Goal: Task Accomplishment & Management: Manage account settings

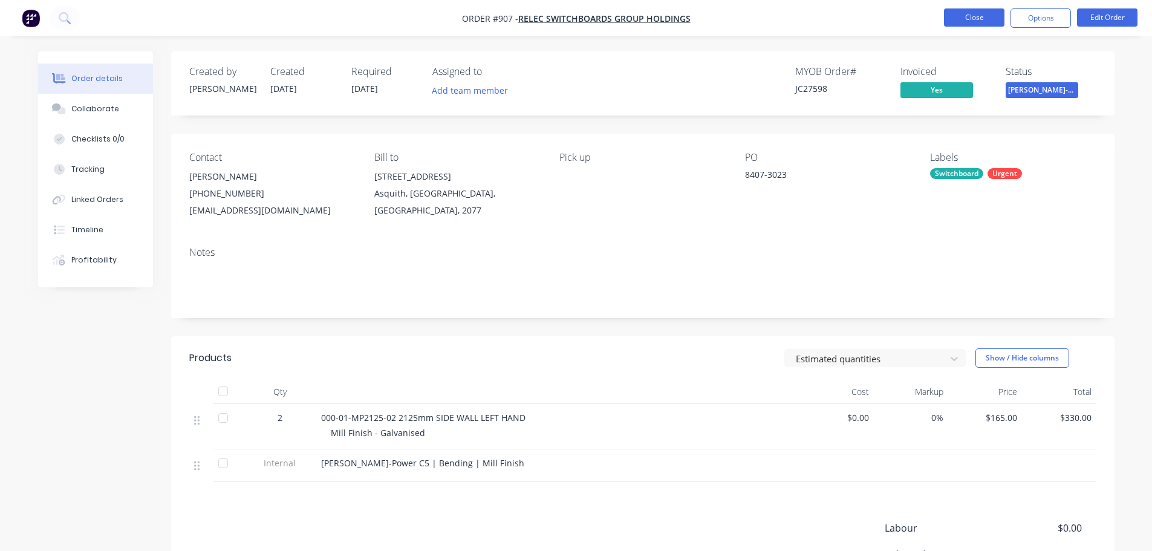
click at [970, 14] on button "Close" at bounding box center [974, 17] width 60 height 18
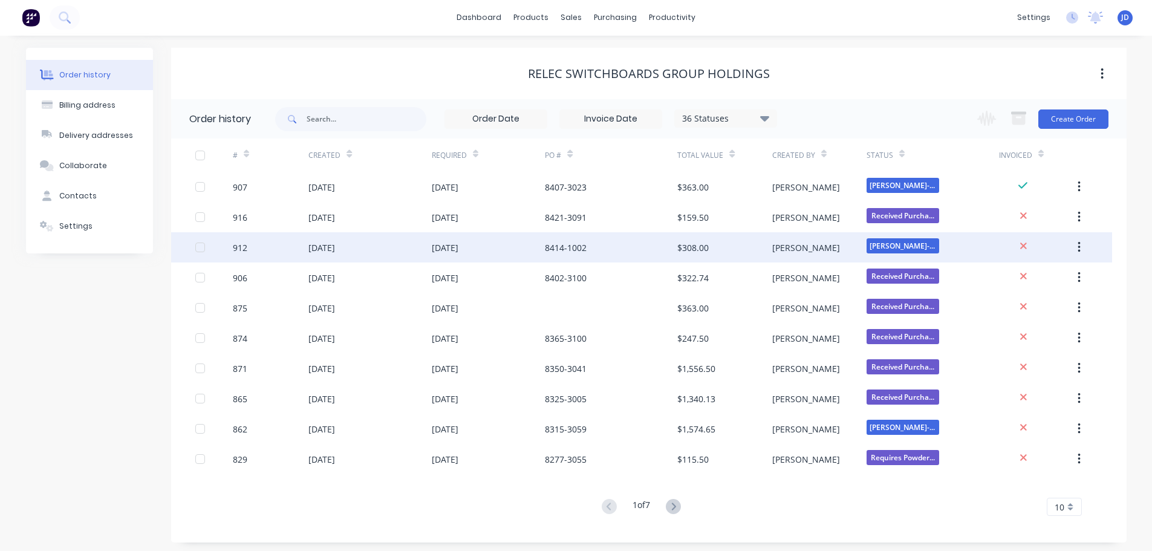
scroll to position [4, 0]
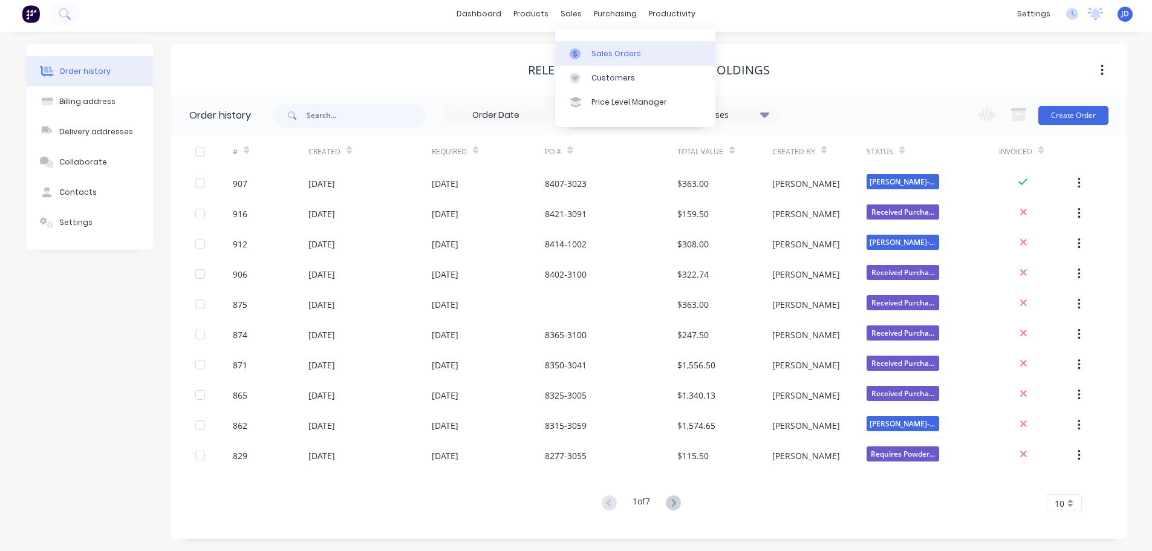
click at [598, 56] on div "Sales Orders" at bounding box center [616, 53] width 50 height 11
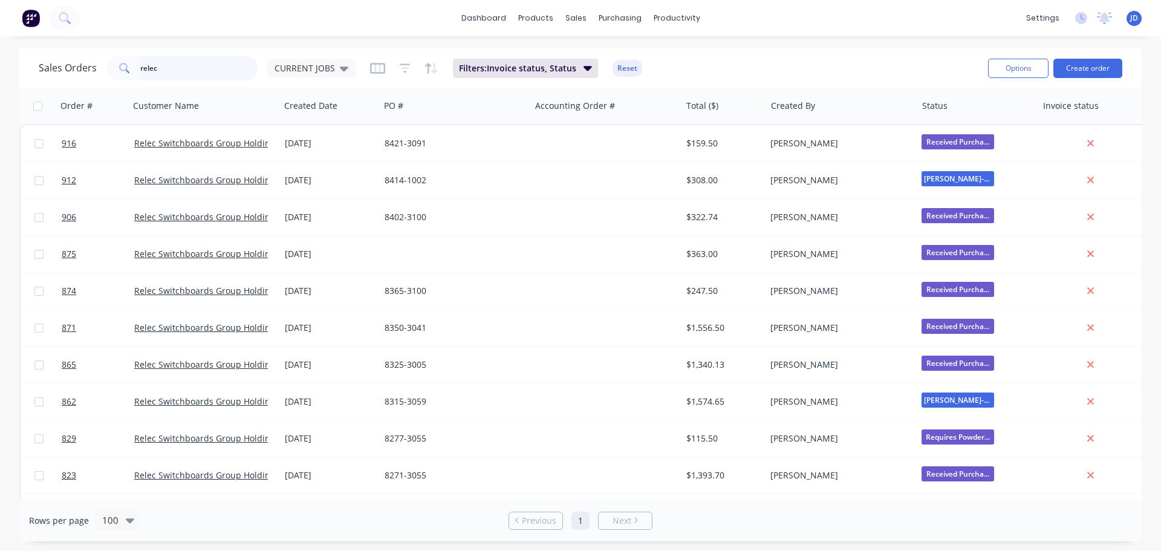
drag, startPoint x: 219, startPoint y: 67, endPoint x: 7, endPoint y: 1, distance: 221.8
click at [0, 17] on div "dashboard products sales purchasing productivity dashboard products Product Cat…" at bounding box center [580, 275] width 1161 height 551
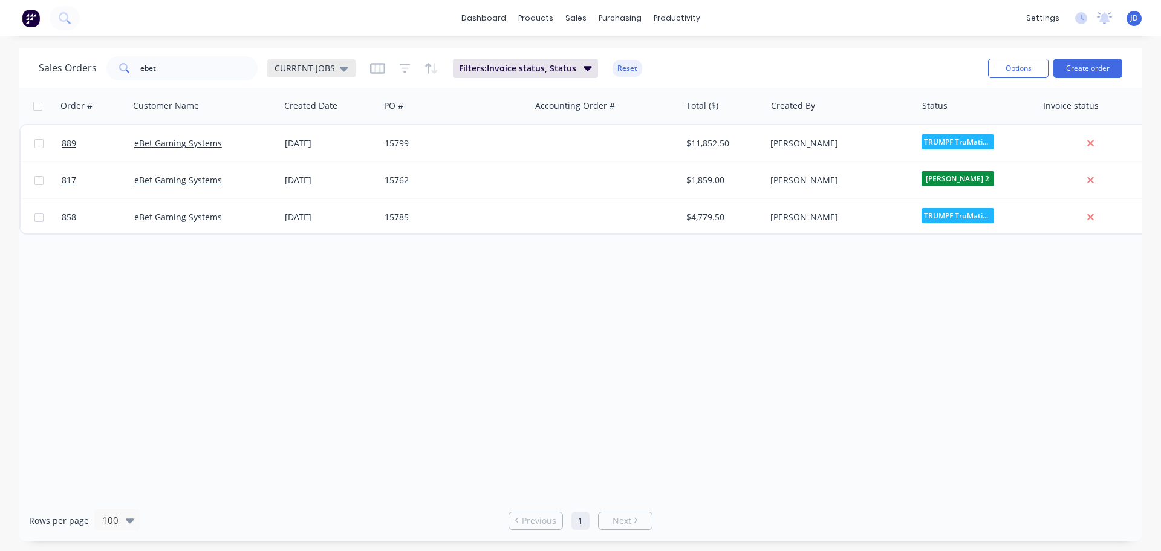
click at [334, 71] on div "CURRENT JOBS" at bounding box center [311, 68] width 74 height 11
click at [325, 165] on button "None" at bounding box center [340, 171] width 138 height 14
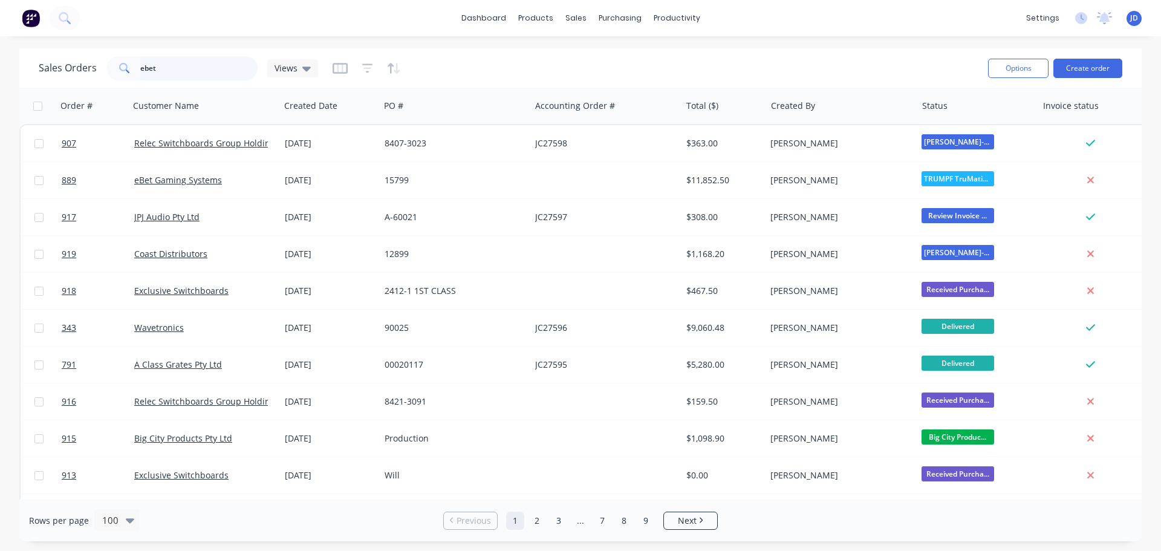
click at [200, 77] on input "ebet" at bounding box center [199, 68] width 118 height 24
type input "ebet"
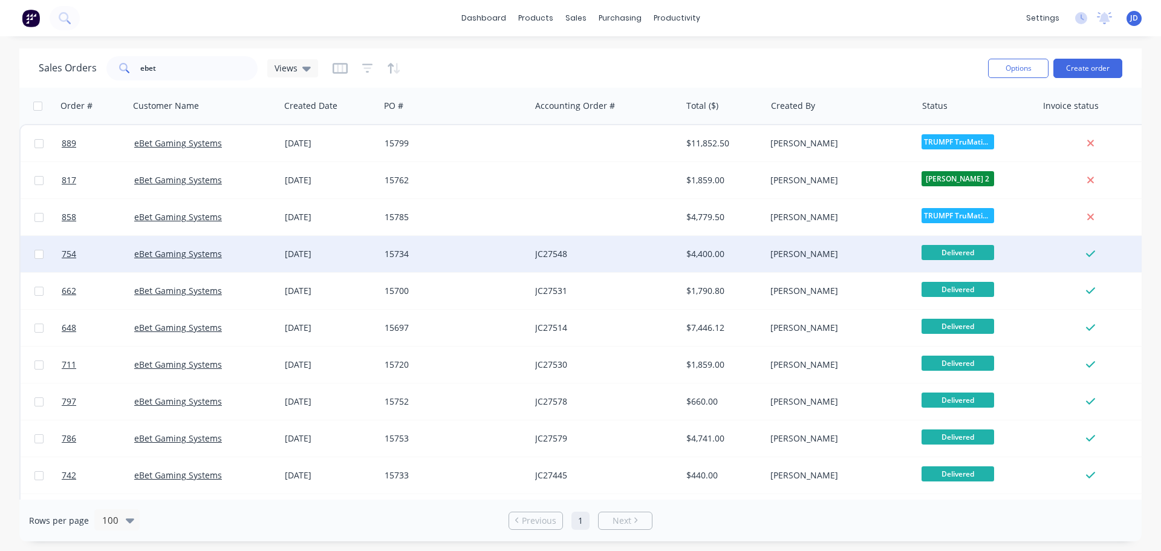
click at [424, 252] on div "15734" at bounding box center [451, 254] width 134 height 12
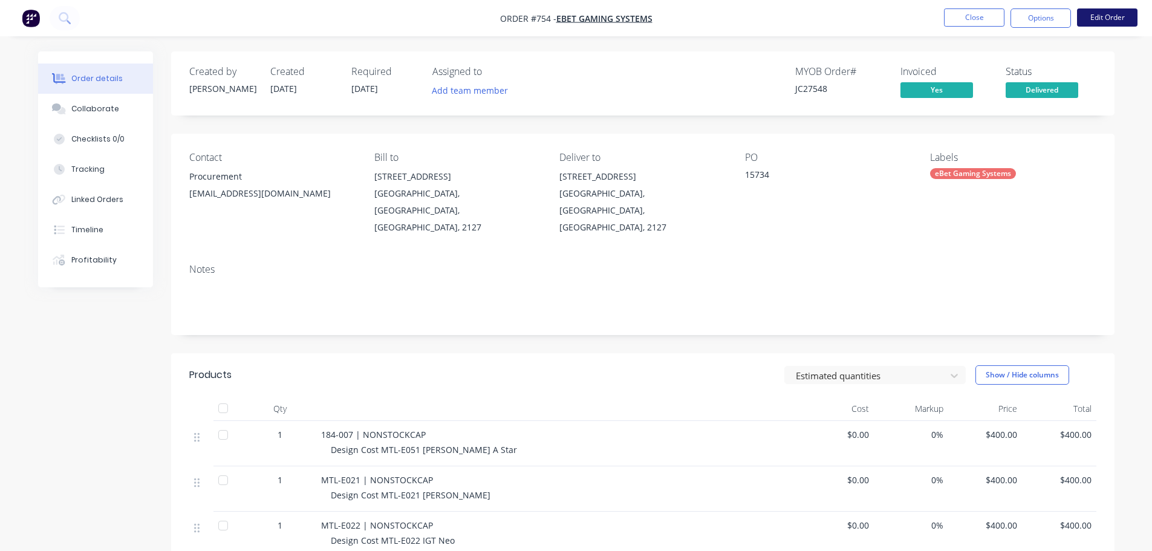
click at [1104, 24] on button "Edit Order" at bounding box center [1107, 17] width 60 height 18
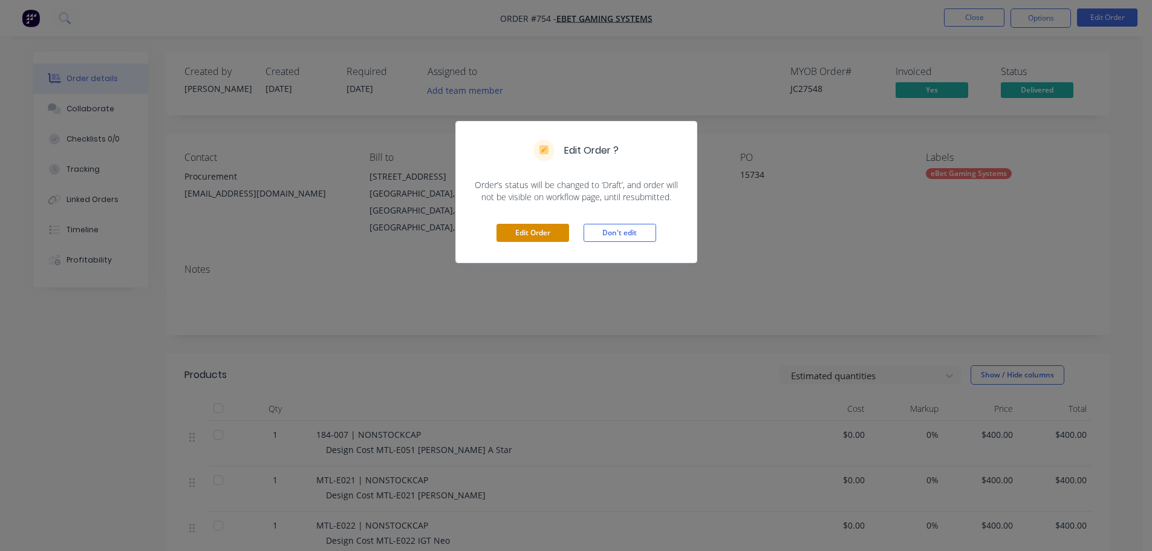
click at [528, 229] on button "Edit Order" at bounding box center [532, 233] width 73 height 18
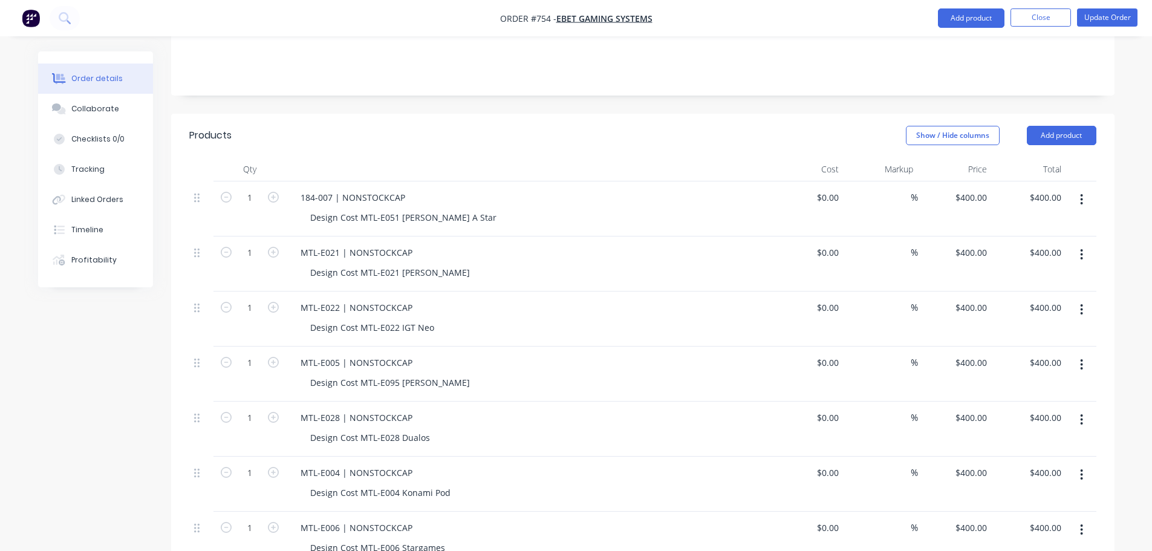
scroll to position [121, 0]
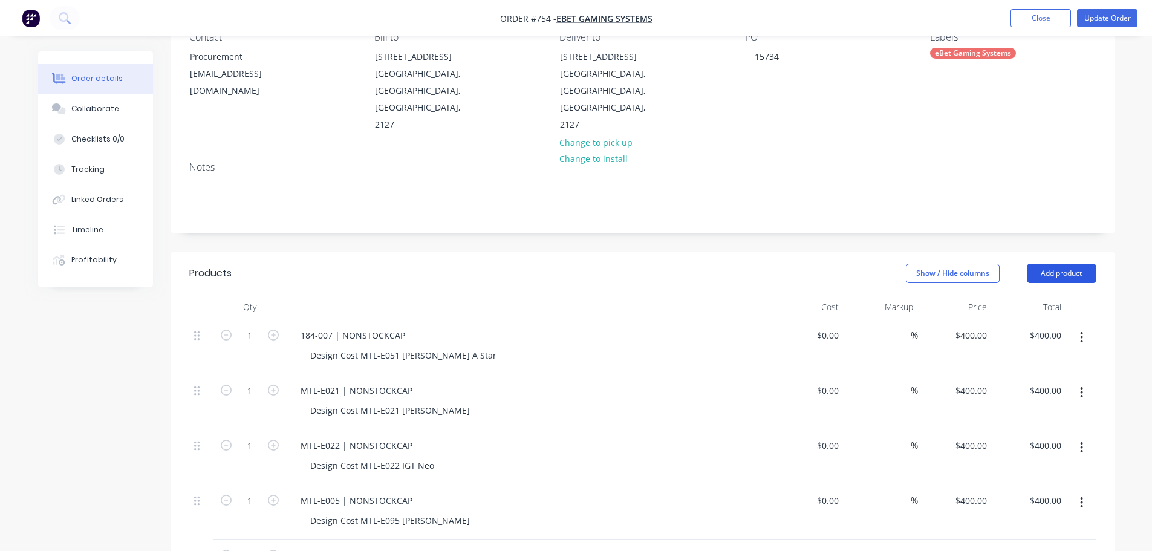
click at [1060, 264] on button "Add product" at bounding box center [1061, 273] width 70 height 19
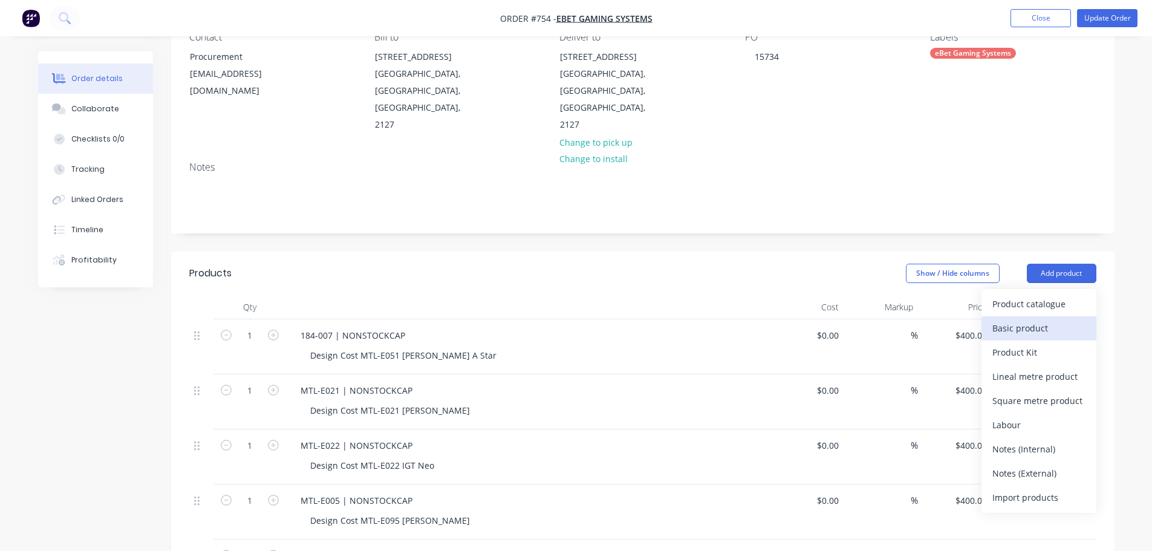
click at [1059, 319] on div "Basic product" at bounding box center [1038, 328] width 93 height 18
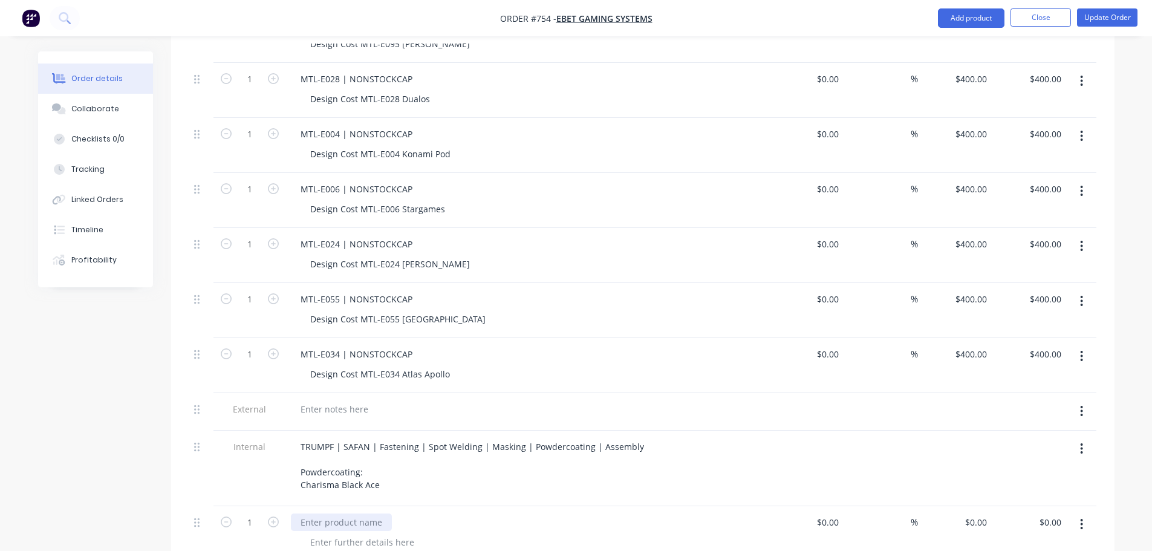
scroll to position [725, 0]
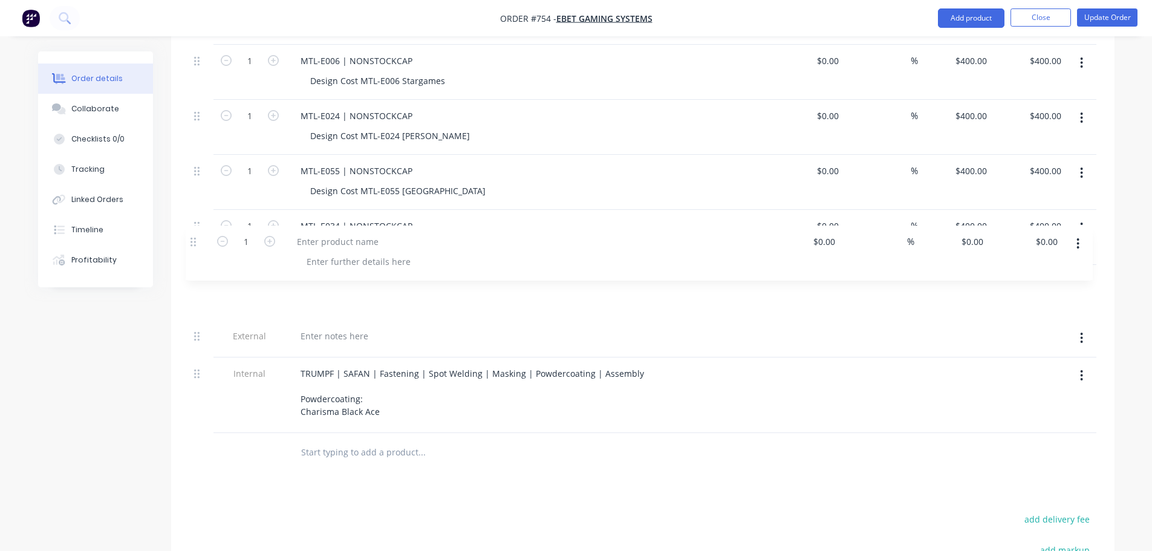
drag, startPoint x: 197, startPoint y: 360, endPoint x: 197, endPoint y: 232, distance: 128.2
click at [197, 232] on div "[PHONE_NUMBER] | NONSTOCKCAP Design Cost MTL-E051 [PERSON_NAME] A Star $0.00 $0…" at bounding box center [642, 74] width 907 height 718
click at [309, 272] on div at bounding box center [341, 281] width 101 height 18
click at [345, 272] on div "MTL-E025 l" at bounding box center [322, 281] width 63 height 18
click at [365, 217] on div "MTL-E034 | NONSTOCKCAP" at bounding box center [356, 226] width 131 height 18
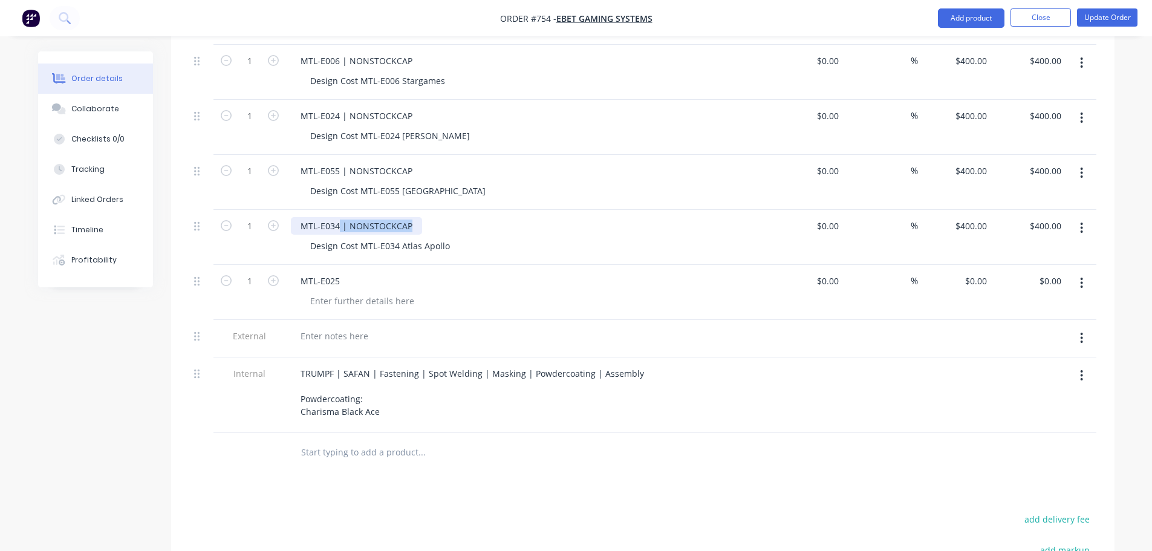
drag, startPoint x: 340, startPoint y: 195, endPoint x: 412, endPoint y: 187, distance: 72.9
click at [412, 217] on div "MTL-E034 | NONSTOCKCAP" at bounding box center [356, 226] width 131 height 18
copy div "| NONSTOCKCAP"
click at [349, 272] on div "MTL-E025" at bounding box center [528, 281] width 474 height 18
click at [342, 272] on div "MTL-E025" at bounding box center [320, 281] width 59 height 18
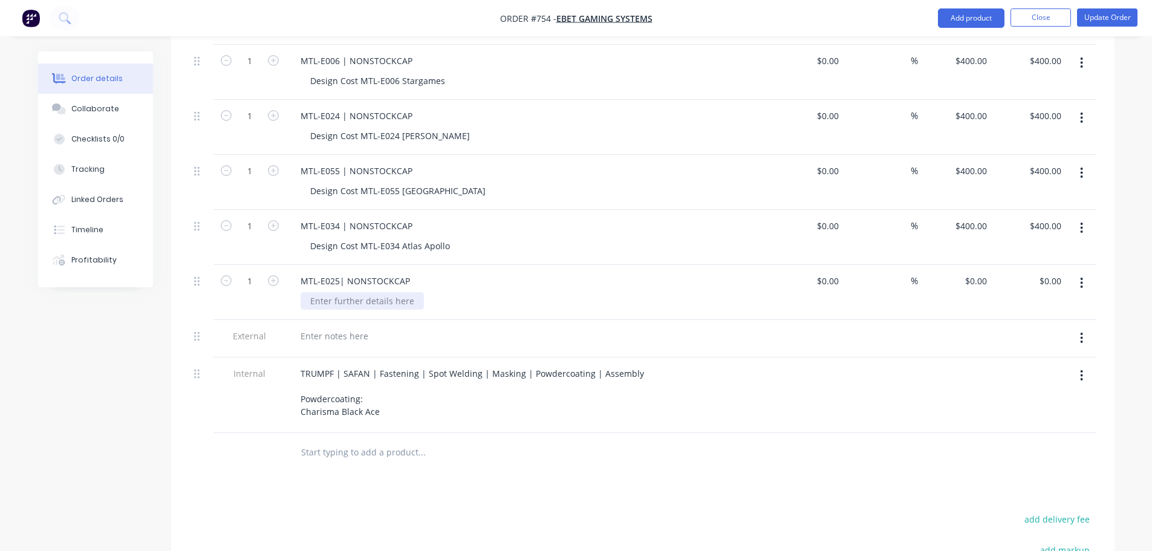
click at [416, 292] on div at bounding box center [361, 301] width 123 height 18
click at [359, 292] on div at bounding box center [361, 301] width 123 height 18
click at [983, 272] on input "0" at bounding box center [978, 281] width 28 height 18
type input "$400.00"
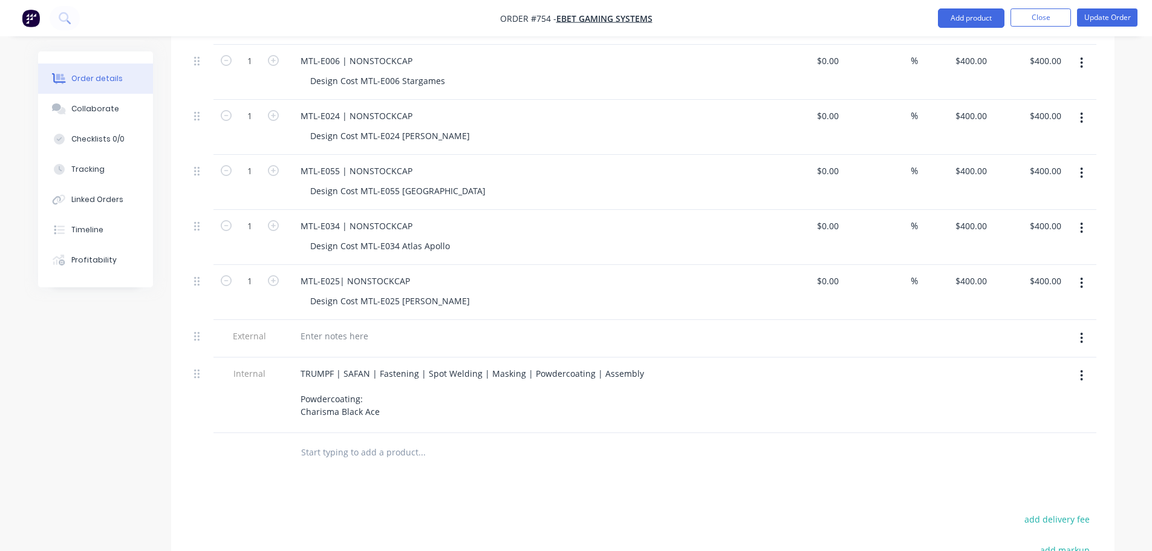
drag, startPoint x: 933, startPoint y: 412, endPoint x: 907, endPoint y: 416, distance: 26.3
click at [912, 433] on div at bounding box center [642, 452] width 907 height 39
click at [339, 272] on div "MTL-E025| NONSTOCKCAP" at bounding box center [355, 281] width 129 height 18
drag, startPoint x: 502, startPoint y: 259, endPoint x: 494, endPoint y: 267, distance: 11.1
click at [501, 292] on div "Design Cost MTL-E025 [PERSON_NAME]" at bounding box center [532, 301] width 464 height 18
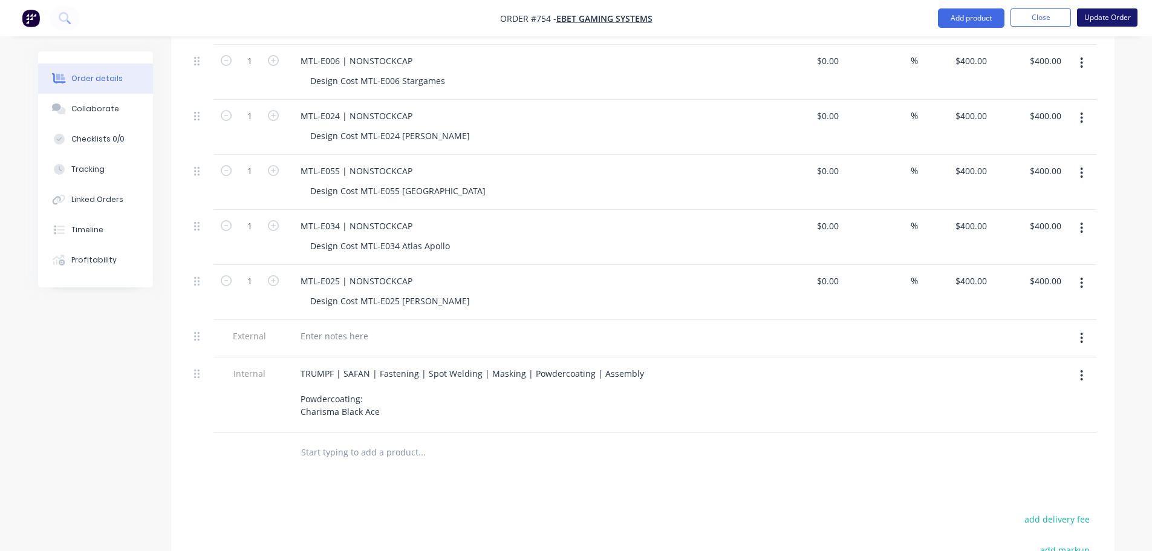
click at [1109, 18] on button "Update Order" at bounding box center [1107, 17] width 60 height 18
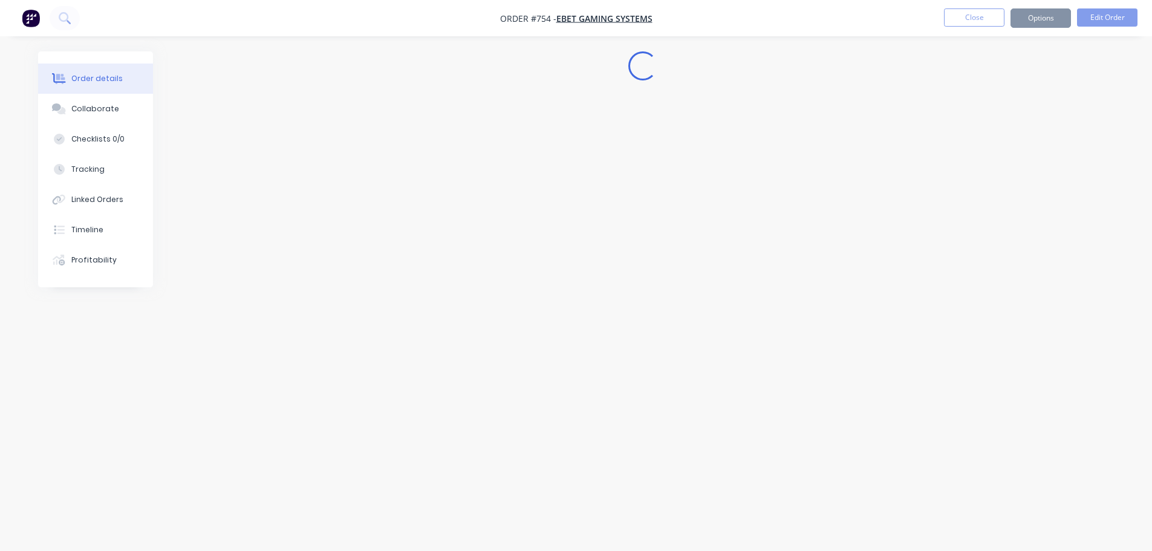
scroll to position [0, 0]
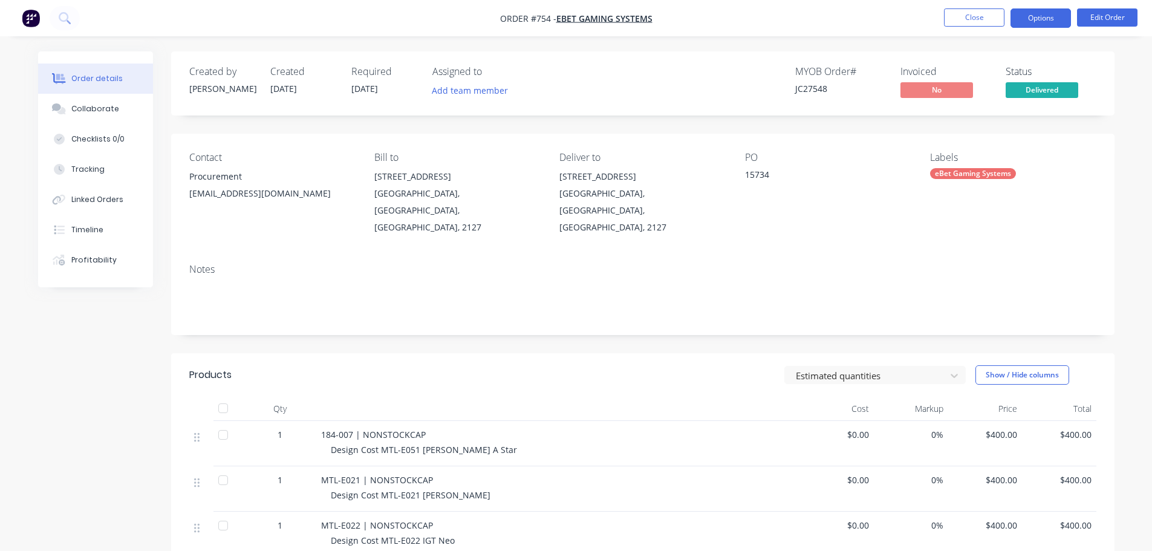
click at [1061, 21] on button "Options" at bounding box center [1040, 17] width 60 height 19
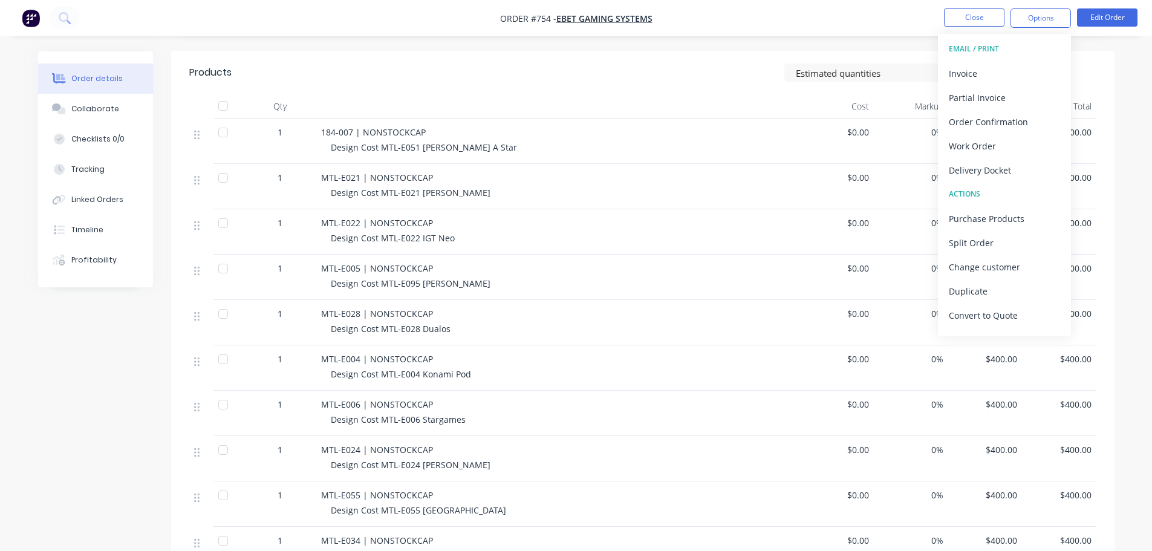
scroll to position [665, 0]
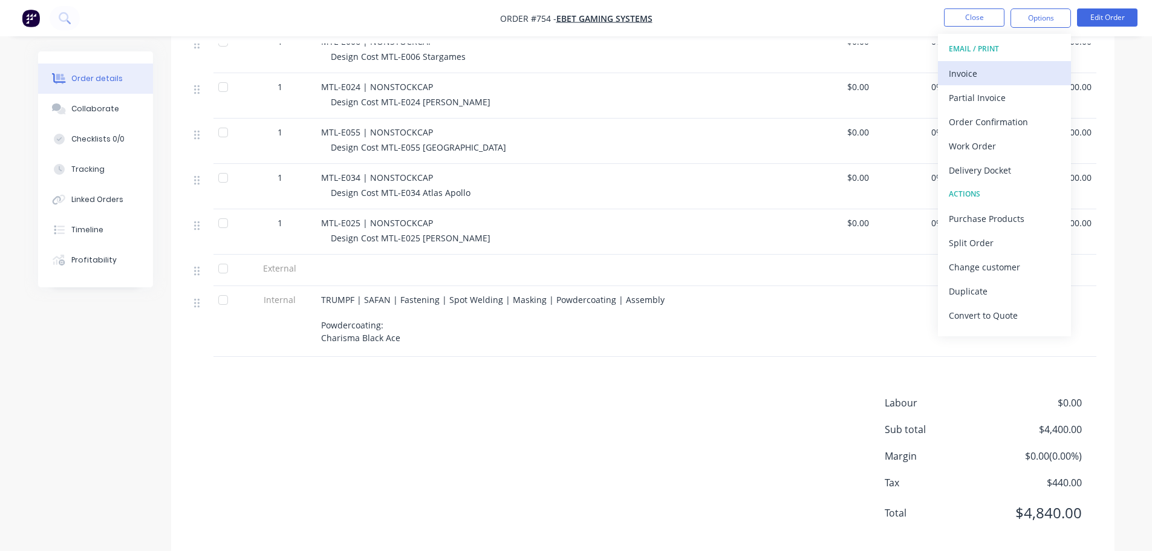
click at [992, 74] on div "Invoice" at bounding box center [1003, 74] width 111 height 18
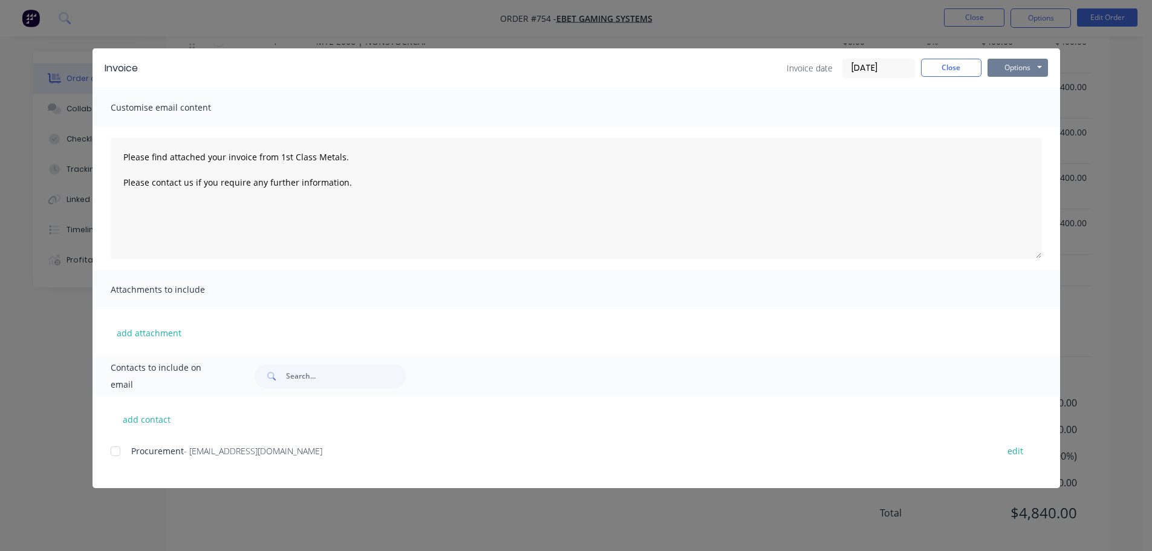
click at [1020, 63] on button "Options" at bounding box center [1017, 68] width 60 height 18
click at [1029, 105] on button "Print" at bounding box center [1025, 109] width 77 height 20
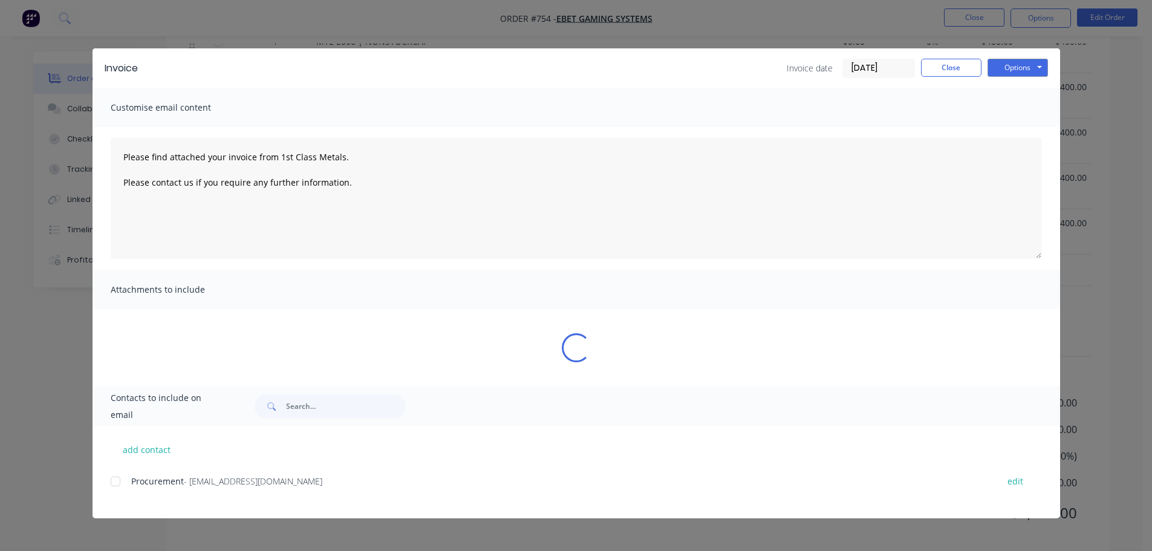
type textarea "Please find attached your invoice from 1st Class Metals. Please contact us if y…"
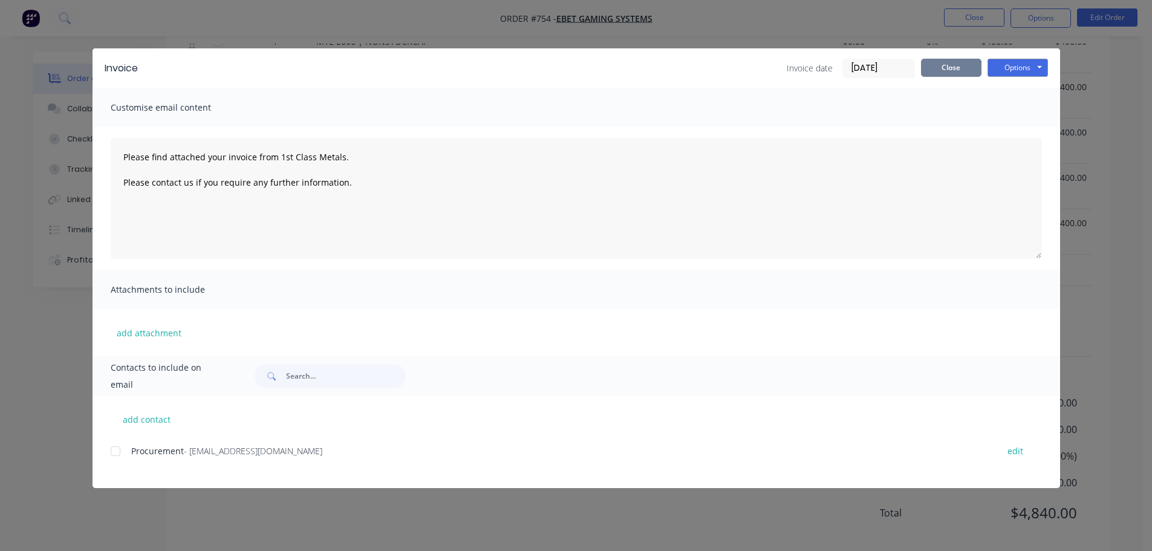
click at [958, 68] on button "Close" at bounding box center [951, 68] width 60 height 18
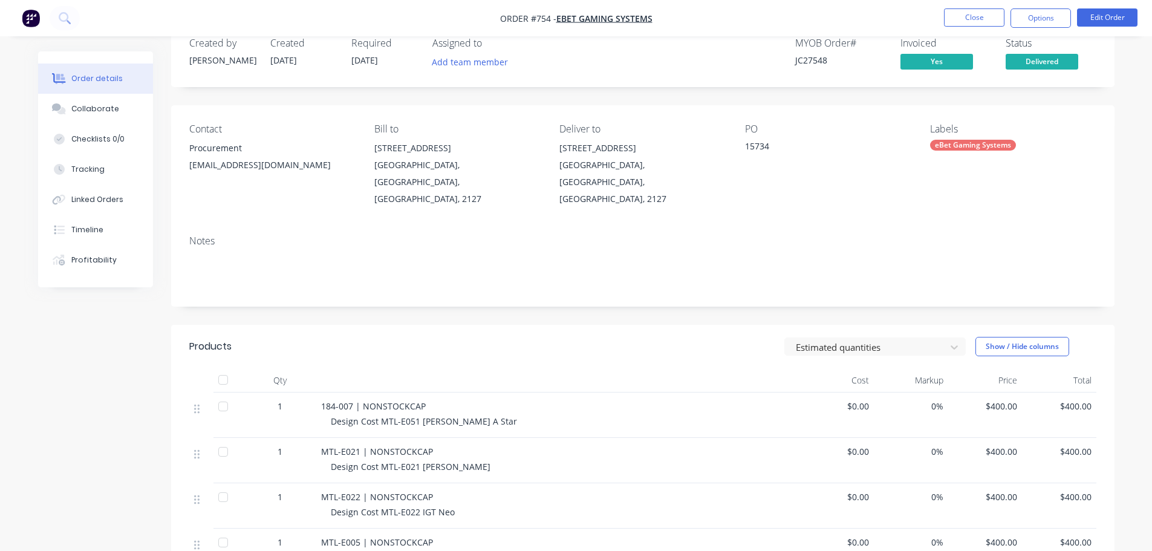
scroll to position [0, 0]
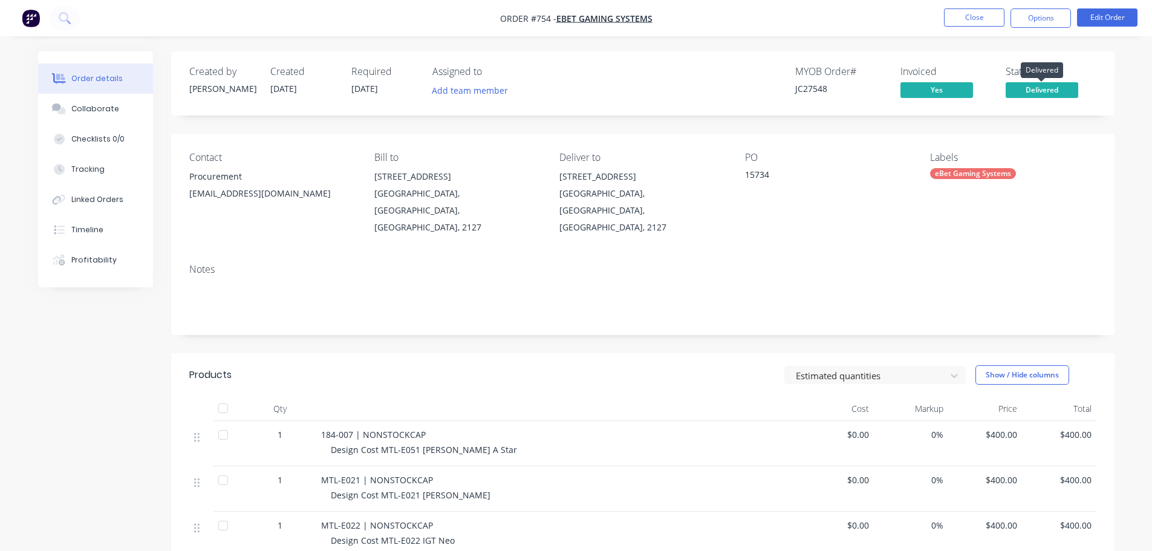
click at [1026, 89] on span "Delivered" at bounding box center [1041, 89] width 73 height 15
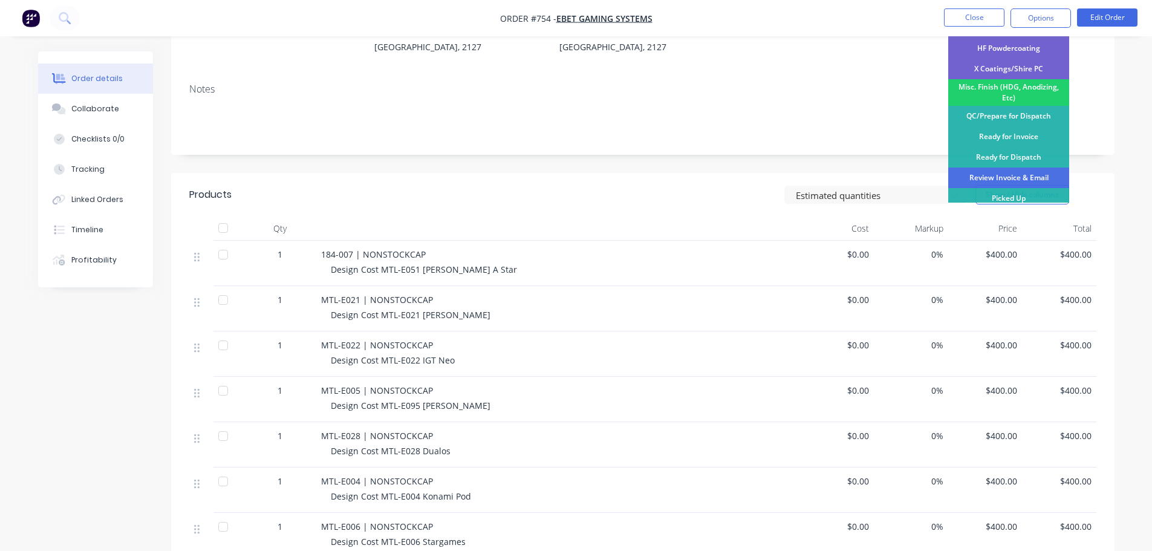
scroll to position [181, 0]
click at [1043, 171] on div "Review Invoice & Email" at bounding box center [1008, 176] width 121 height 21
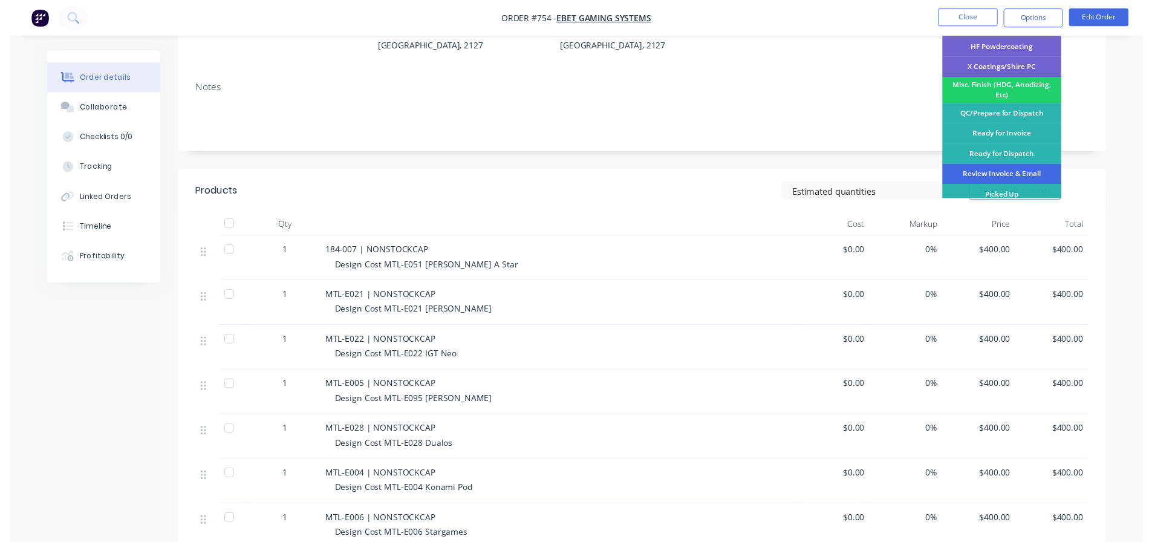
scroll to position [0, 0]
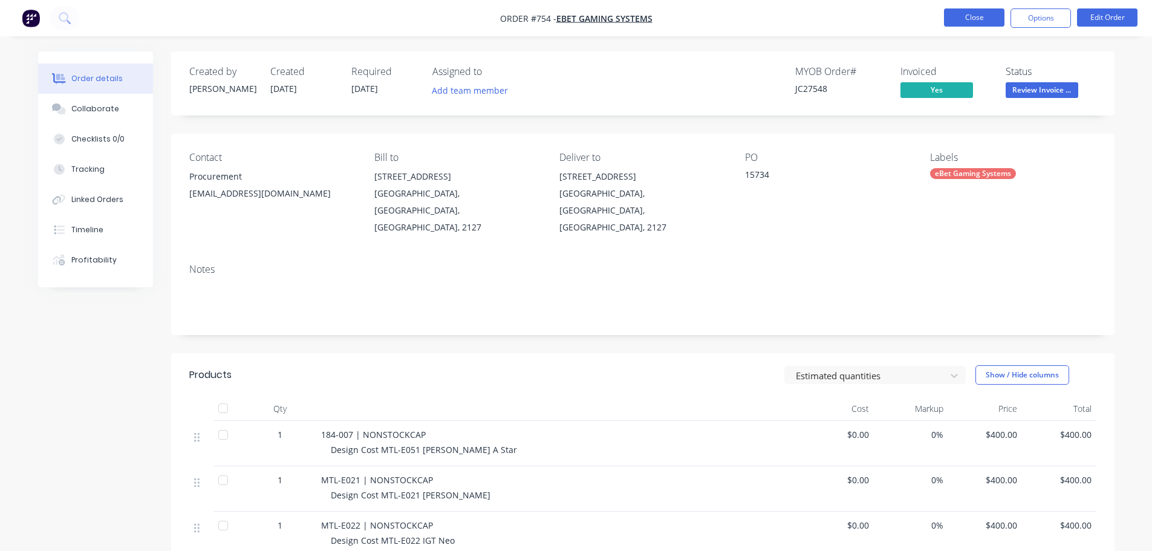
click at [964, 18] on button "Close" at bounding box center [974, 17] width 60 height 18
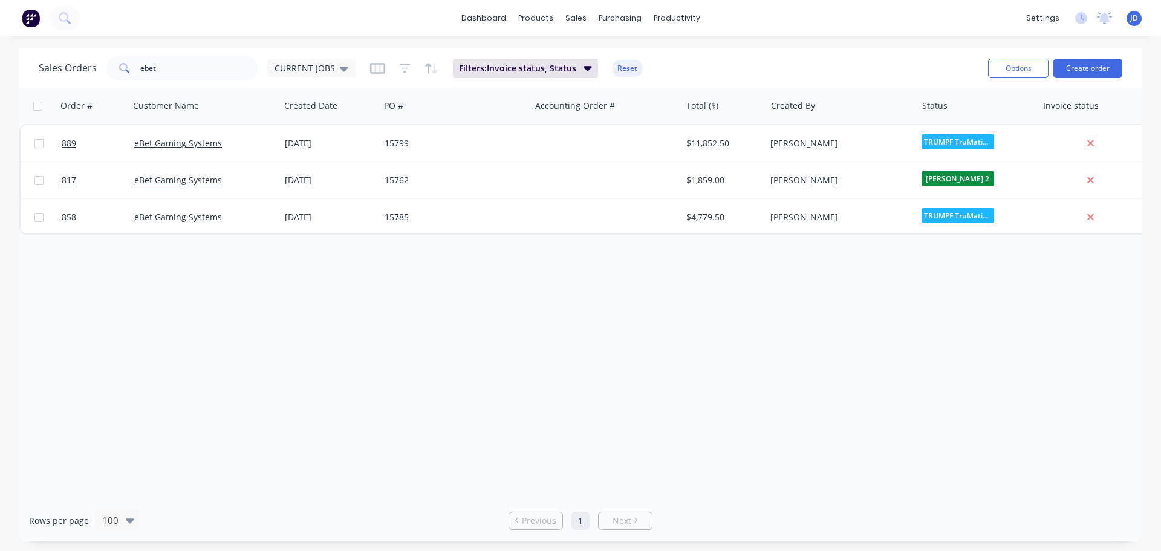
click at [432, 305] on div "Order # Customer Name Created Date PO # Accounting Order # Total ($) Created By…" at bounding box center [580, 294] width 1122 height 412
click at [30, 5] on div "dashboard products sales purchasing productivity dashboard products Product Cat…" at bounding box center [580, 18] width 1161 height 36
click at [27, 22] on img at bounding box center [31, 18] width 18 height 18
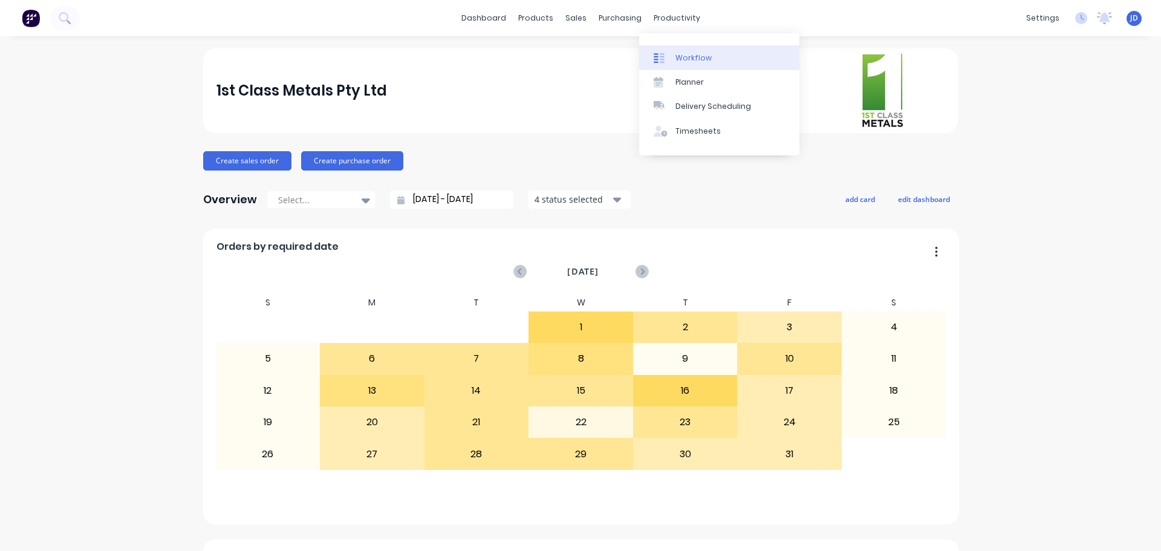
click at [683, 56] on div "Workflow" at bounding box center [693, 58] width 36 height 11
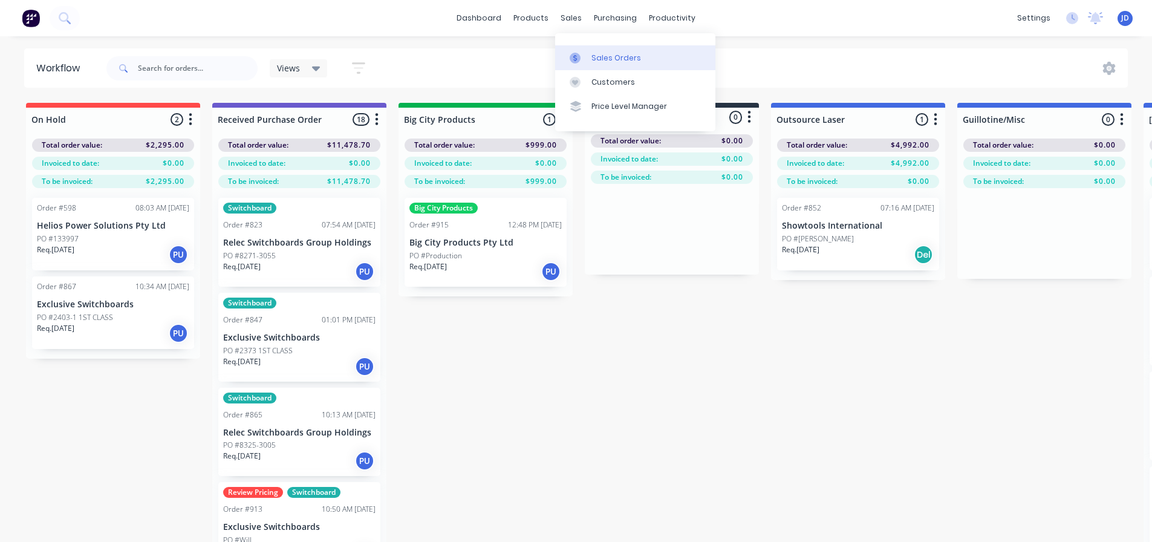
click at [595, 61] on div "Sales Orders" at bounding box center [616, 58] width 50 height 11
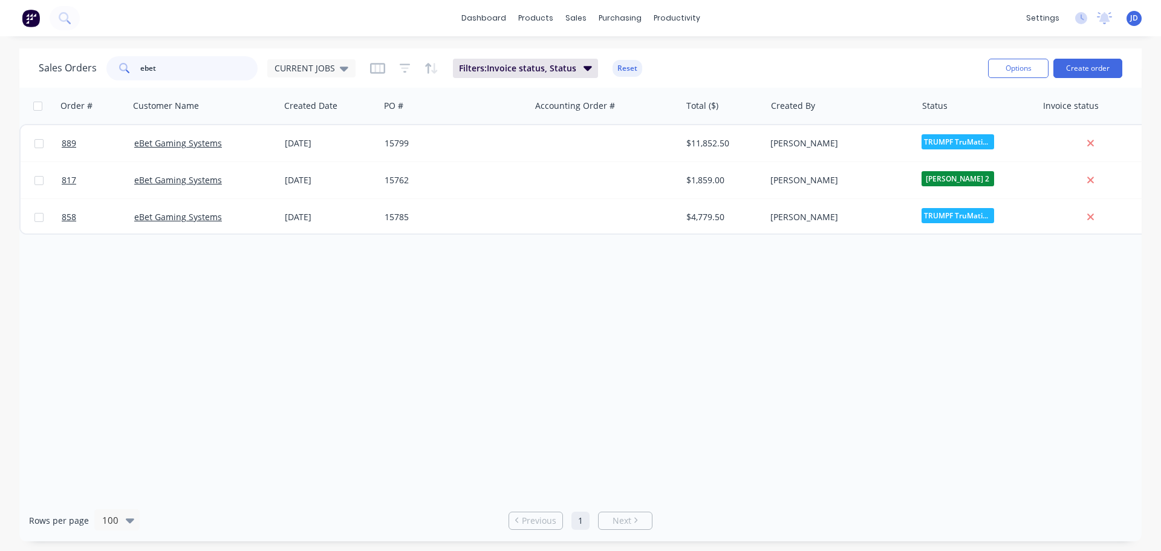
drag, startPoint x: 182, startPoint y: 69, endPoint x: 0, endPoint y: 8, distance: 191.9
click at [0, 8] on div "dashboard products sales purchasing productivity dashboard products Product Cat…" at bounding box center [580, 275] width 1161 height 551
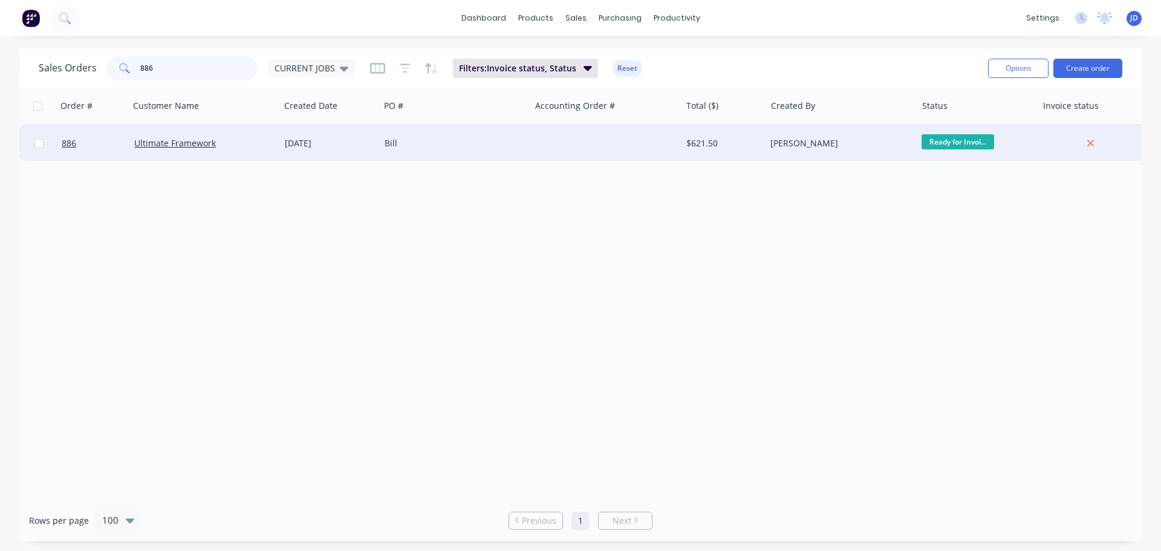
type input "886"
click at [490, 139] on div "Bill" at bounding box center [451, 143] width 134 height 12
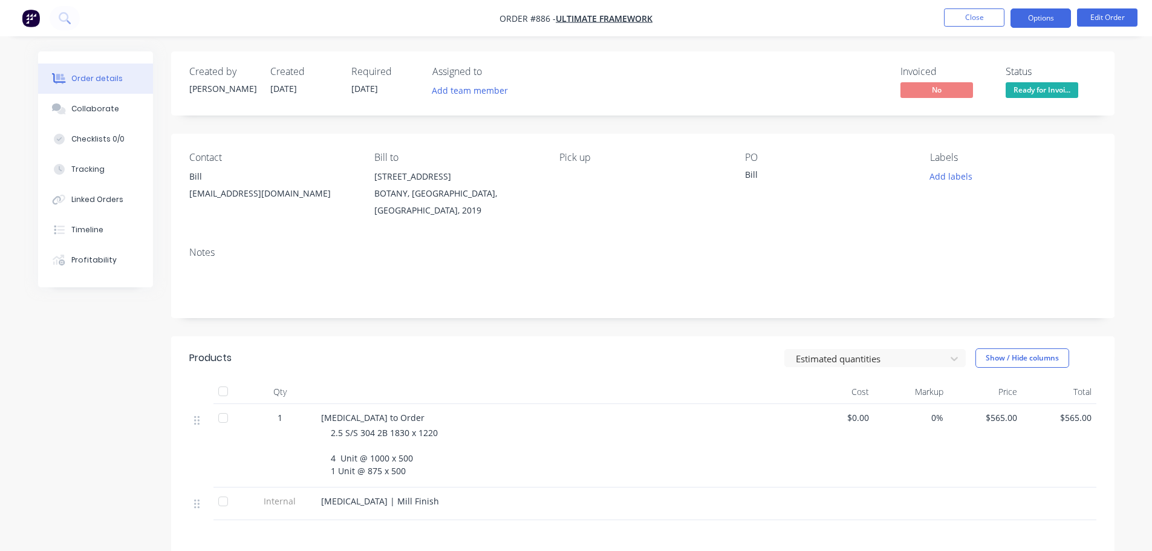
click at [1041, 22] on button "Options" at bounding box center [1040, 17] width 60 height 19
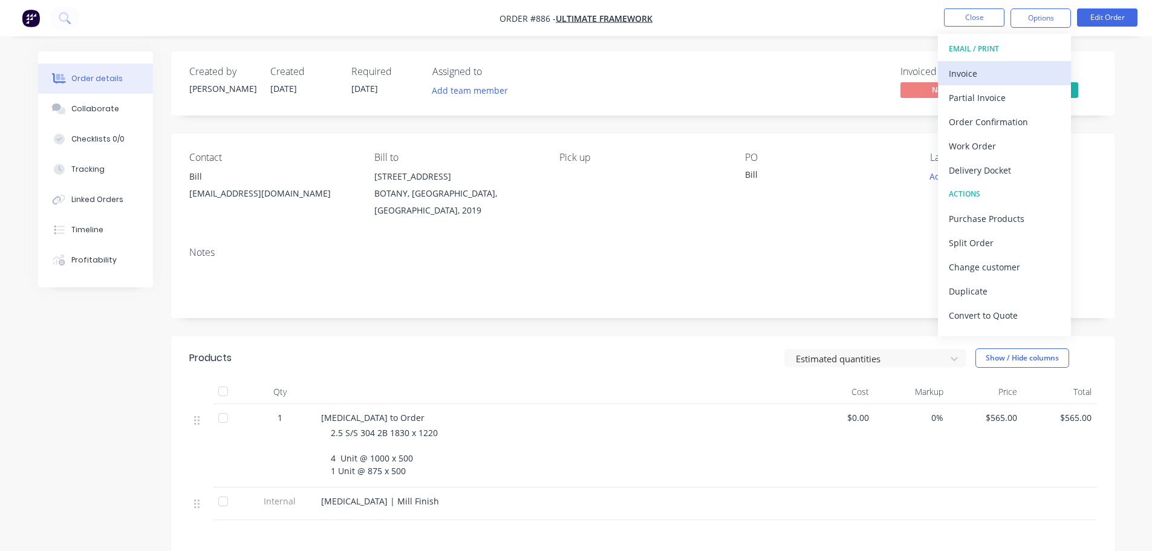
click at [968, 66] on div "Invoice" at bounding box center [1003, 74] width 111 height 18
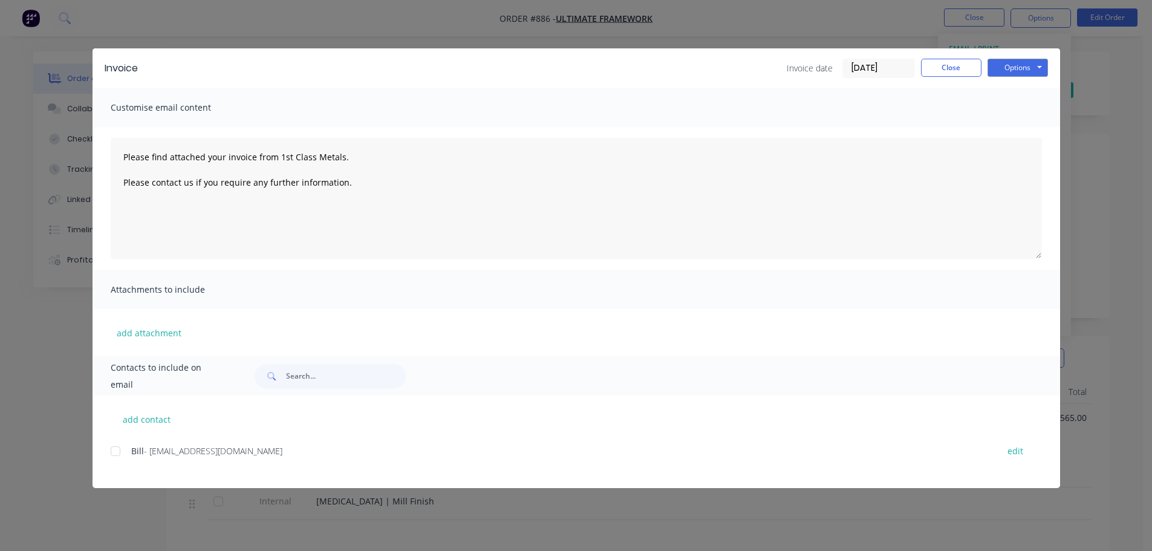
click at [122, 450] on div at bounding box center [115, 451] width 24 height 24
click at [1023, 70] on button "Options" at bounding box center [1017, 68] width 60 height 18
click at [1011, 135] on button "Email" at bounding box center [1025, 129] width 77 height 20
type textarea "Please find attached your invoice from 1st Class Metals. Please contact us if y…"
click at [926, 70] on button "Close" at bounding box center [951, 68] width 60 height 18
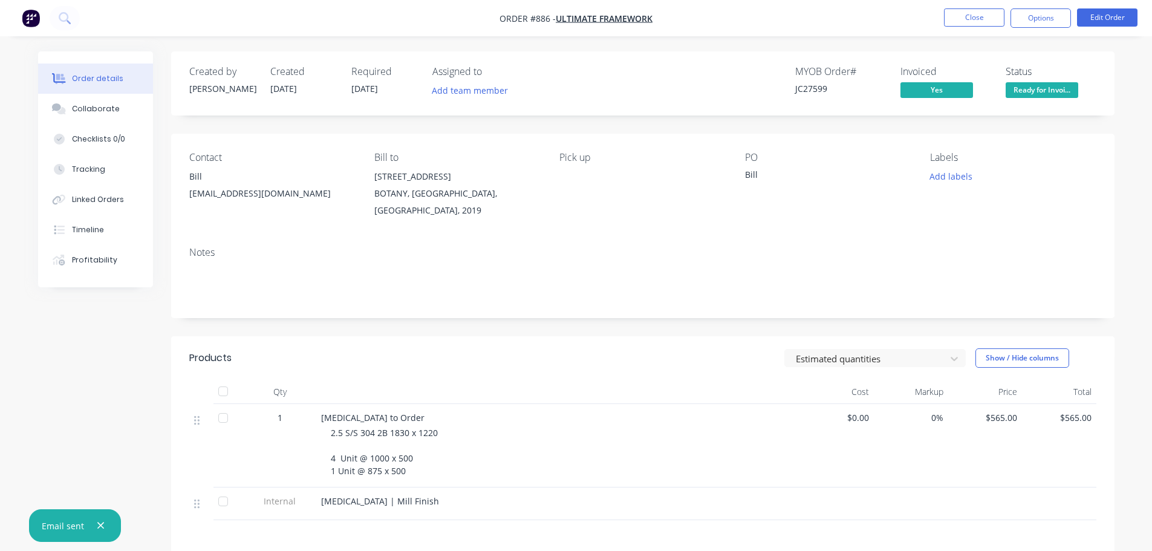
click at [1028, 94] on span "Ready for Invoi..." at bounding box center [1041, 89] width 73 height 15
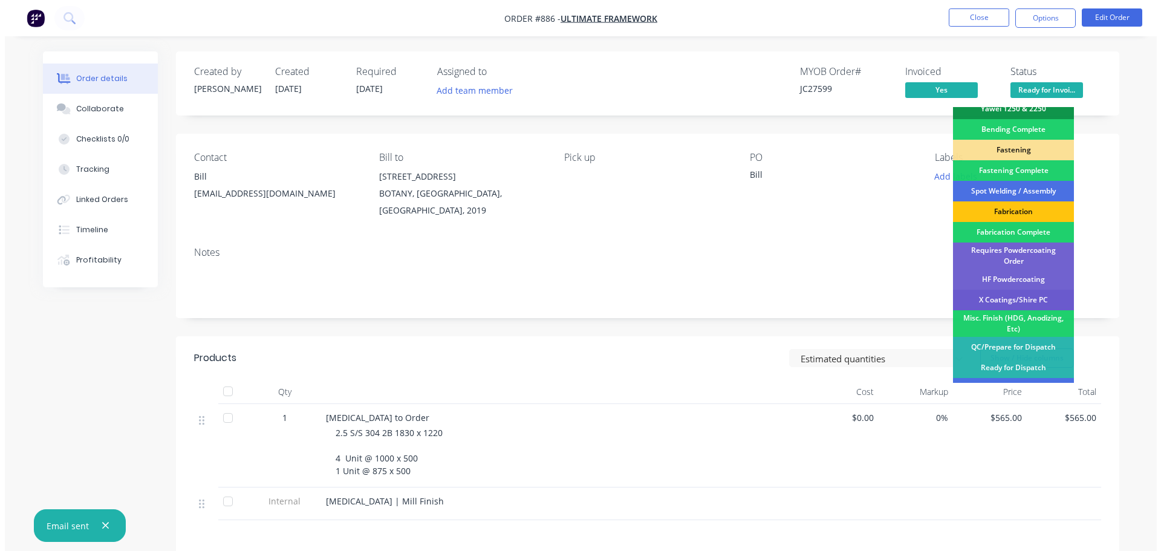
scroll to position [353, 0]
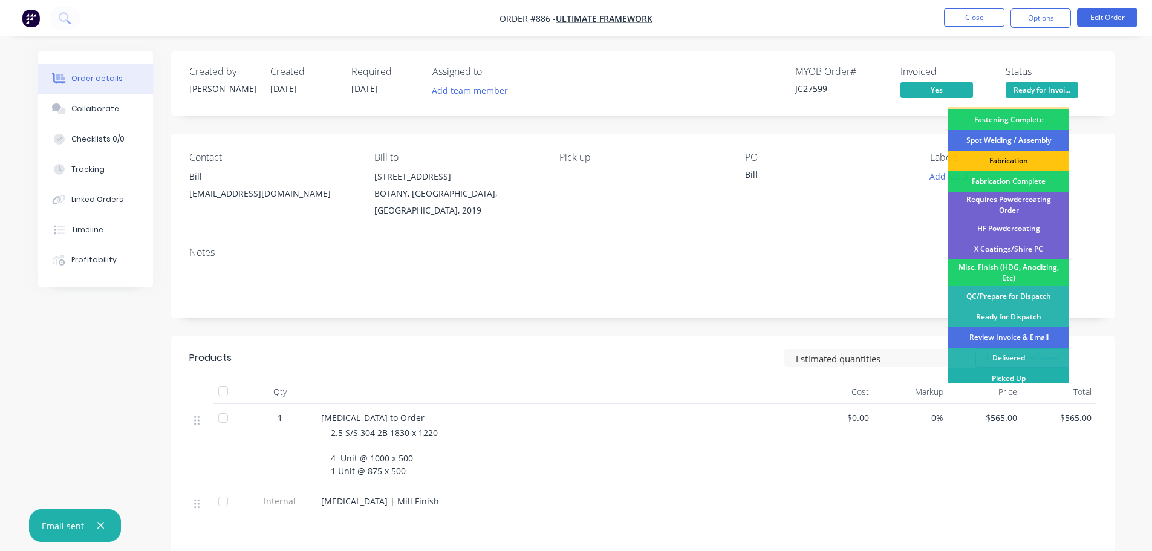
click at [982, 369] on div "Picked Up" at bounding box center [1008, 378] width 121 height 21
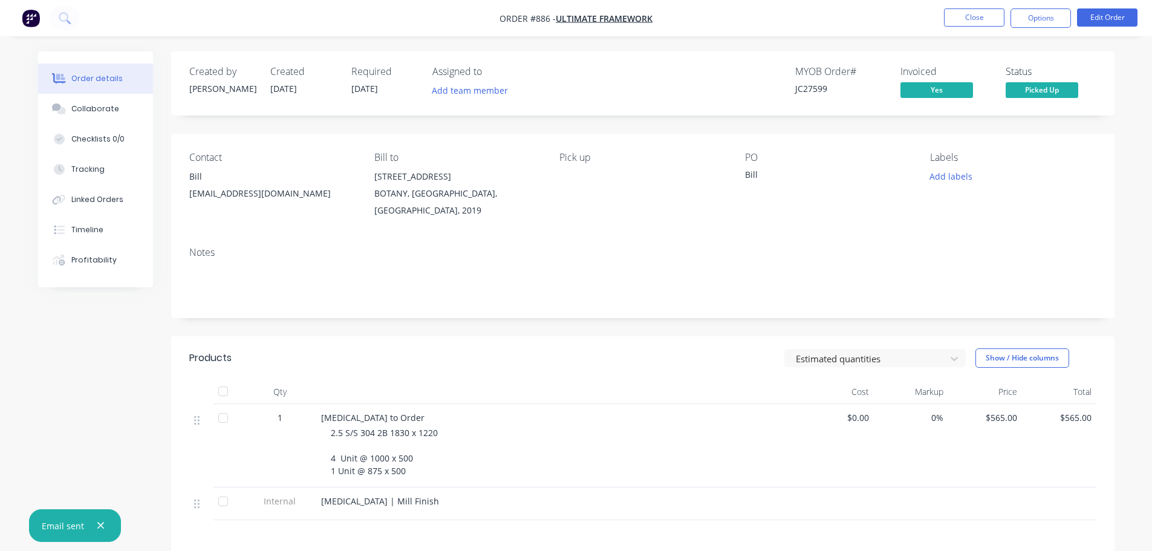
click at [1038, 29] on nav "Order #886 - Ultimate Framework Close Options Edit Order" at bounding box center [576, 18] width 1152 height 36
click at [1028, 21] on button "Options" at bounding box center [1040, 17] width 60 height 19
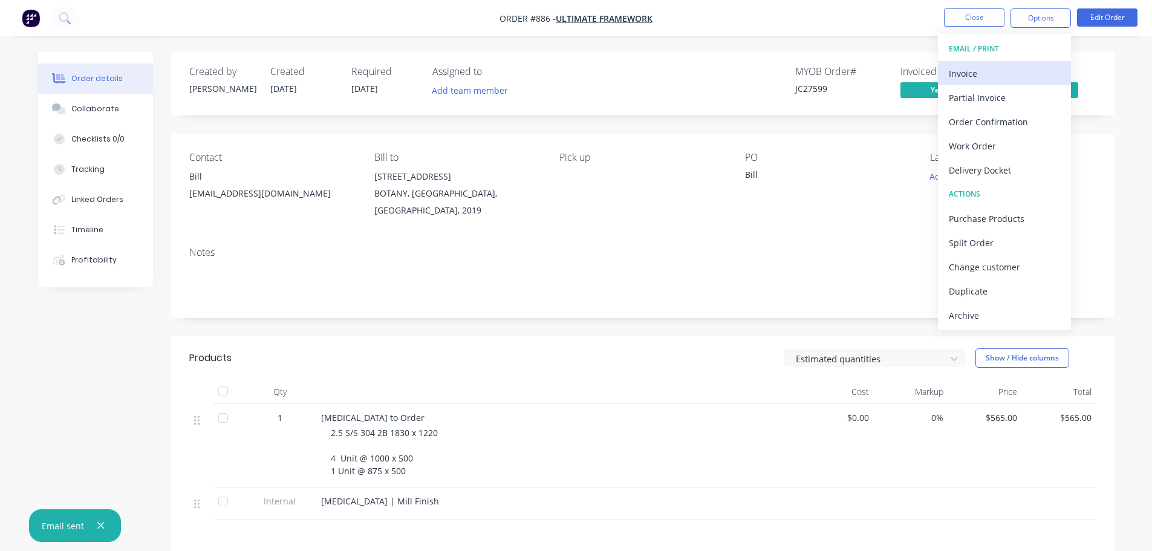
click at [997, 68] on div "Invoice" at bounding box center [1003, 74] width 111 height 18
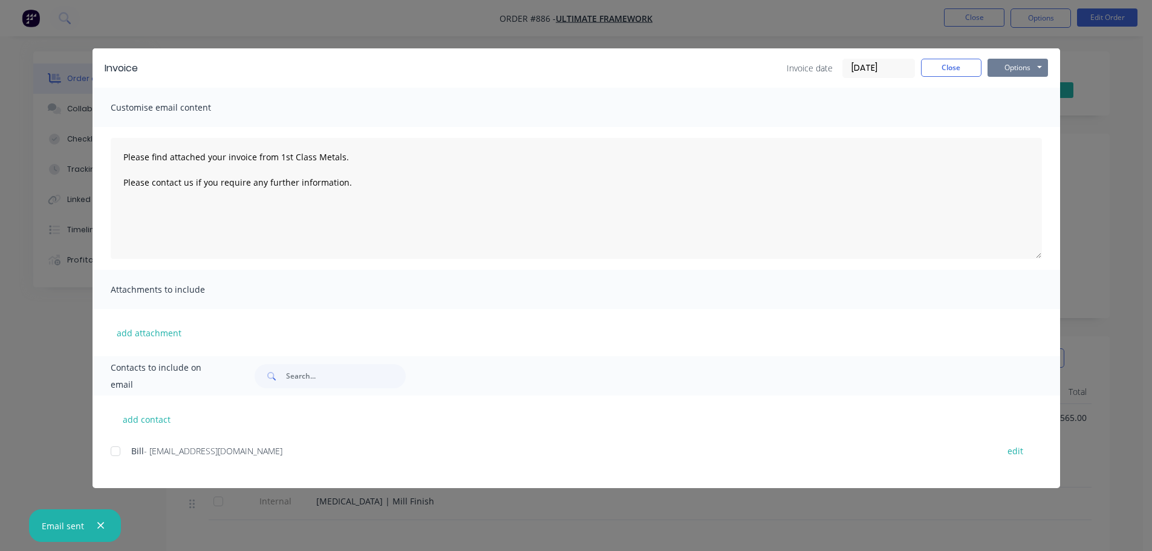
click at [1012, 60] on button "Options" at bounding box center [1017, 68] width 60 height 18
click at [1016, 115] on button "Print" at bounding box center [1025, 109] width 77 height 20
type textarea "Please find attached your invoice from 1st Class Metals. Please contact us if y…"
click at [956, 73] on button "Close" at bounding box center [951, 68] width 60 height 18
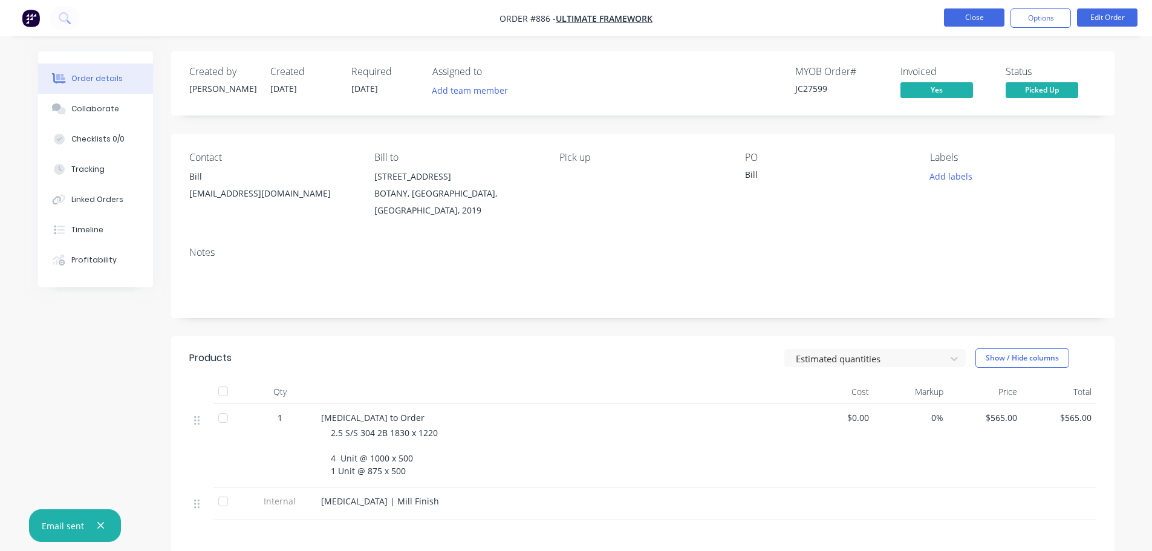
click at [973, 25] on button "Close" at bounding box center [974, 17] width 60 height 18
